Goal: Task Accomplishment & Management: Use online tool/utility

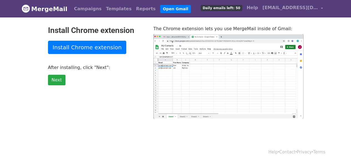
click at [101, 91] on div "Install Chrome extension Install Chrome extension After installing, click "Next…" at bounding box center [96, 72] width 105 height 93
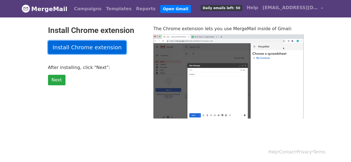
click at [78, 48] on link "Install Chrome extension" at bounding box center [87, 47] width 78 height 13
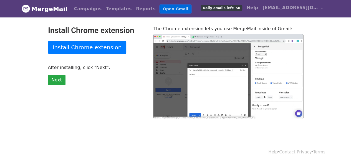
click at [160, 10] on link "Open Gmail" at bounding box center [175, 9] width 31 height 8
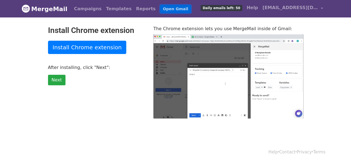
type input "30.94"
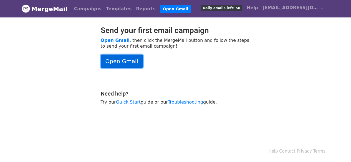
click at [119, 63] on link "Open Gmail" at bounding box center [122, 61] width 42 height 13
